Goal: Answer question/provide support: Share knowledge or assist other users

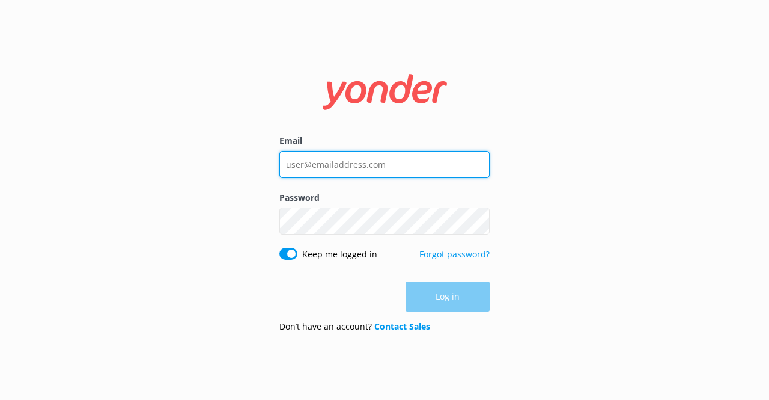
type input "[EMAIL_ADDRESS][DOMAIN_NAME]"
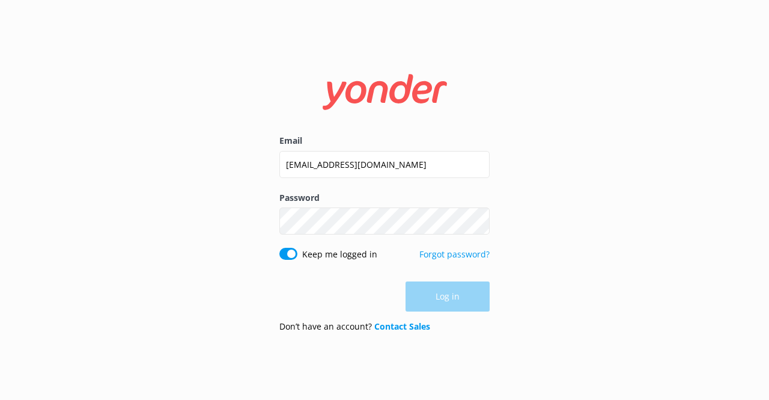
drag, startPoint x: 0, startPoint y: 0, endPoint x: 461, endPoint y: 287, distance: 542.9
click at [461, 287] on div "Log in" at bounding box center [385, 296] width 210 height 30
click at [459, 299] on button "Log in" at bounding box center [448, 297] width 84 height 30
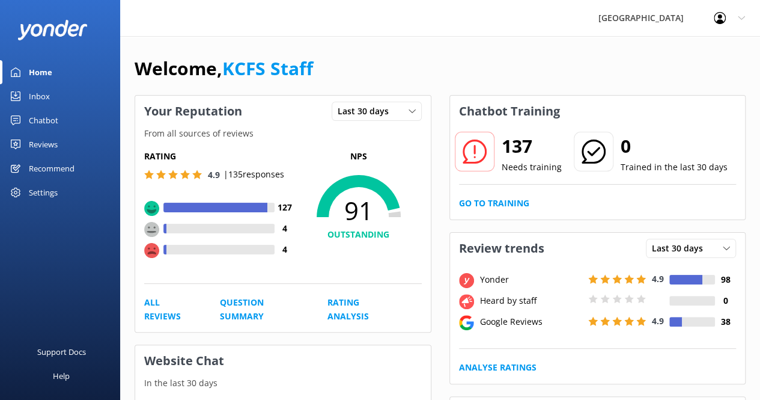
click at [41, 91] on div "Inbox" at bounding box center [39, 96] width 21 height 24
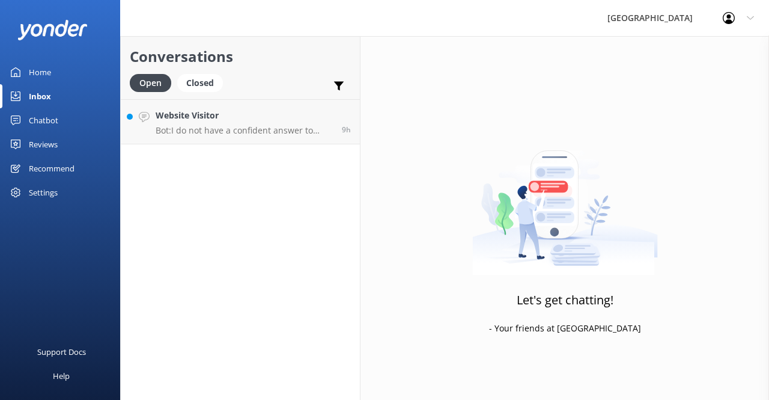
click at [50, 120] on div "Chatbot" at bounding box center [43, 120] width 29 height 24
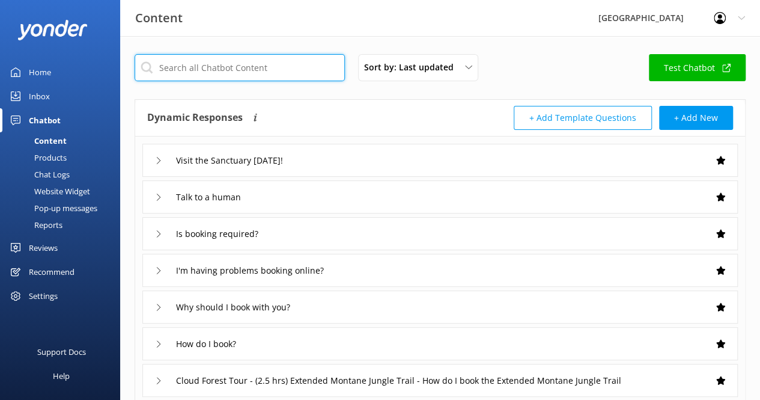
click at [252, 72] on input "text" at bounding box center [240, 67] width 210 height 27
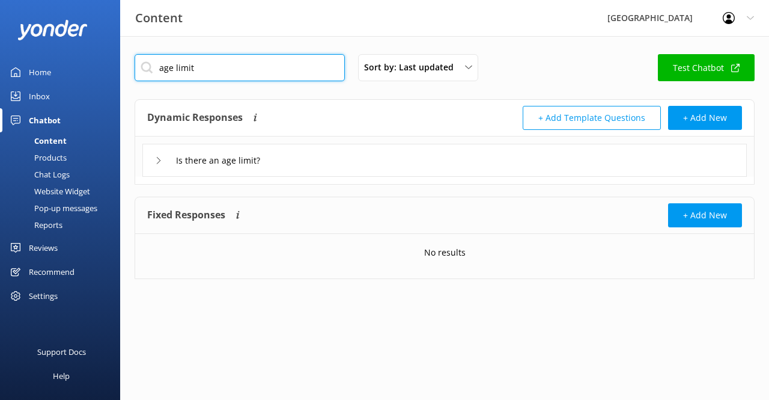
type input "age limit"
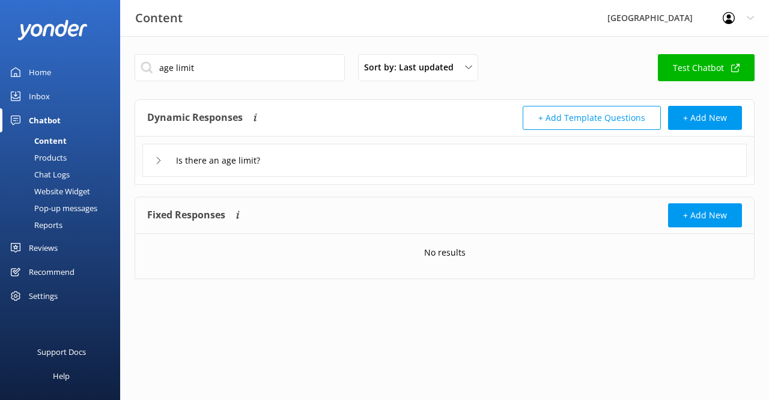
click at [269, 174] on div "Is there an age limit?" at bounding box center [444, 160] width 605 height 33
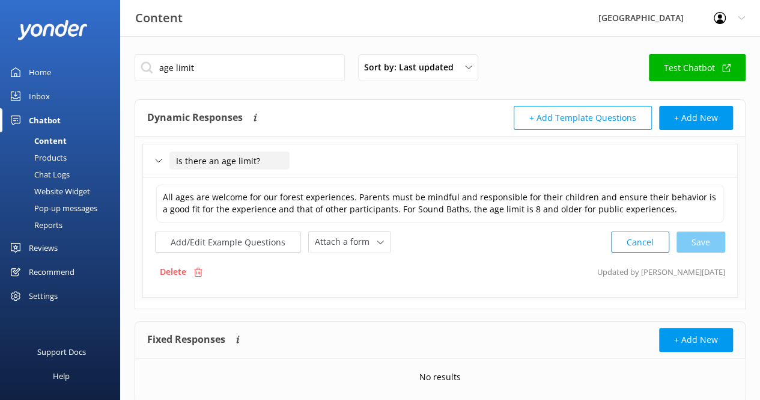
click at [269, 169] on input "Is there an age limit?" at bounding box center [230, 160] width 120 height 18
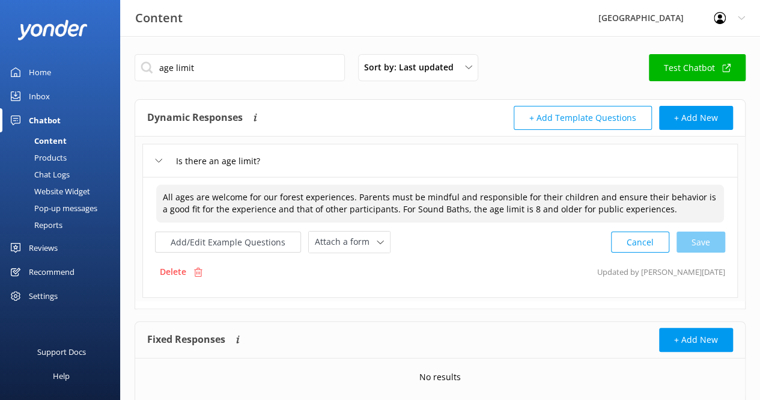
click at [311, 203] on textarea "All ages are welcome for our forest experiences. Parents must be mindful and re…" at bounding box center [440, 204] width 568 height 38
drag, startPoint x: 387, startPoint y: 207, endPoint x: 660, endPoint y: 218, distance: 273.1
click at [660, 218] on textarea "All ages are welcome for our forest experiences. Parents must be mindful and re…" at bounding box center [440, 204] width 568 height 38
